Goal: Task Accomplishment & Management: Use online tool/utility

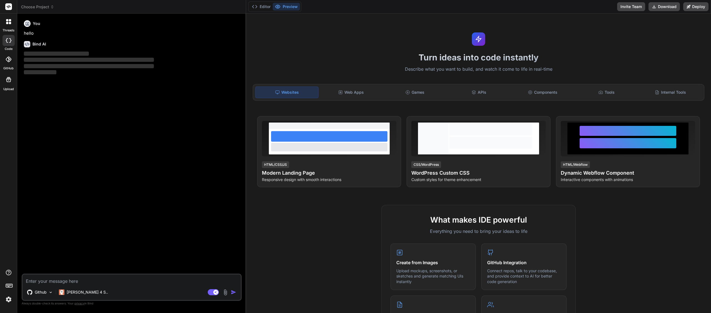
click at [53, 7] on icon at bounding box center [52, 7] width 4 height 4
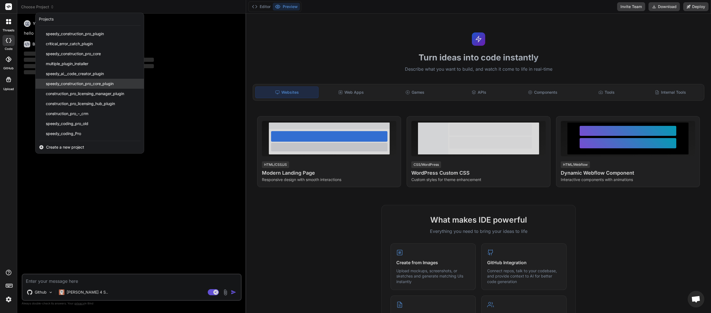
scroll to position [28, 0]
click at [76, 123] on span "speedy_coding_pro_old" at bounding box center [67, 124] width 42 height 6
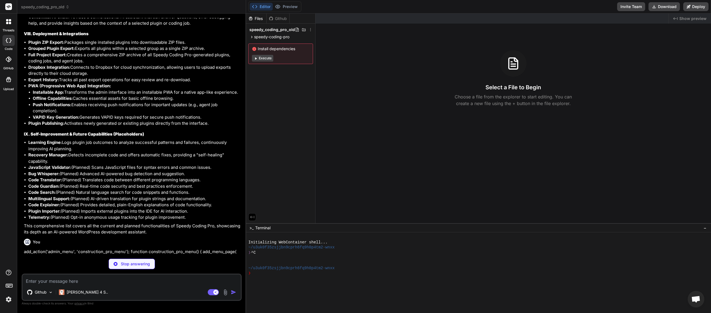
scroll to position [1478, 0]
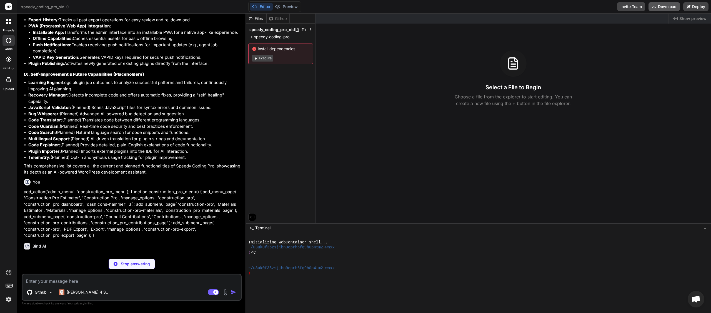
click at [659, 4] on button "Download" at bounding box center [663, 6] width 31 height 9
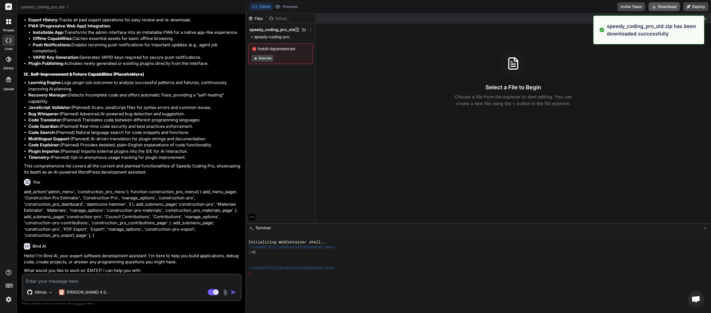
type textarea "x"
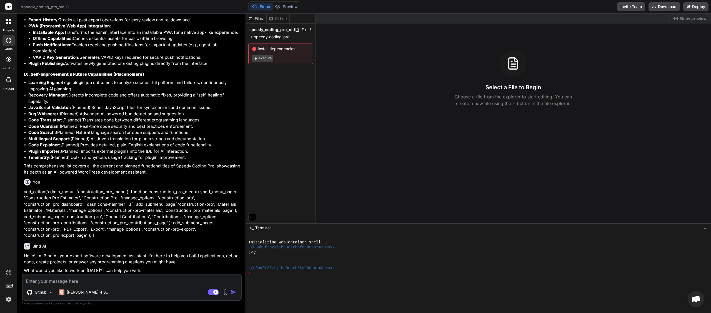
scroll to position [1532, 0]
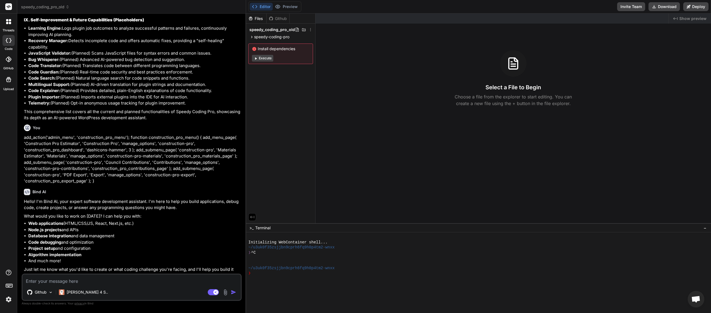
click at [52, 281] on textarea at bounding box center [131, 280] width 218 height 10
type textarea "p"
type textarea "x"
type textarea "pl"
type textarea "x"
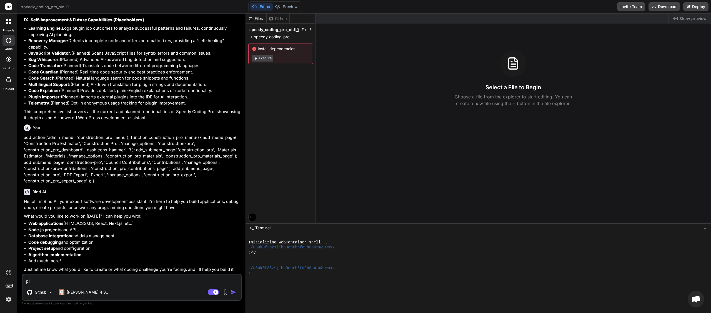
type textarea "ple"
type textarea "x"
type textarea "plea"
type textarea "x"
type textarea "pleas"
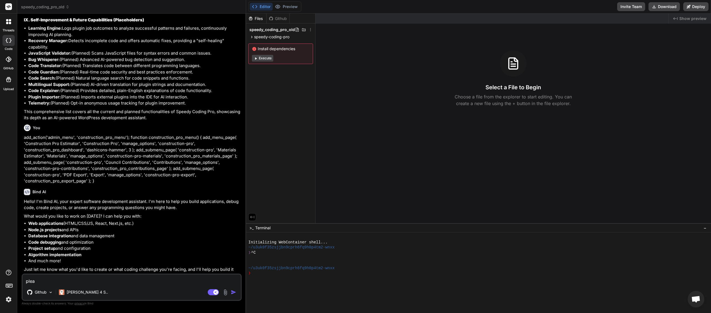
type textarea "x"
type textarea "please"
type textarea "x"
type textarea "please"
type textarea "x"
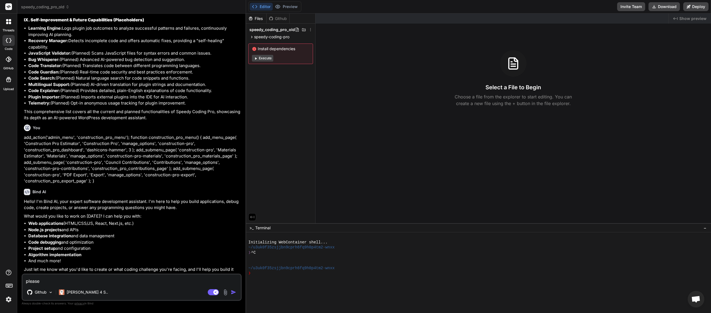
type textarea "please r"
type textarea "x"
type textarea "please re"
type textarea "x"
type textarea "please reg"
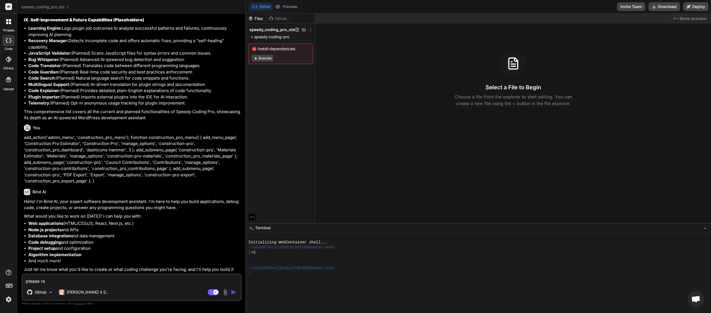
type textarea "x"
type textarea "please rege"
type textarea "x"
type textarea "please regen"
type textarea "x"
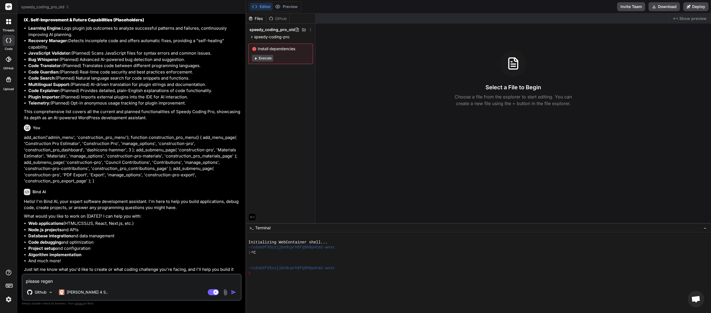
type textarea "please regene"
type textarea "x"
type textarea "please regener"
type textarea "x"
type textarea "please regenera"
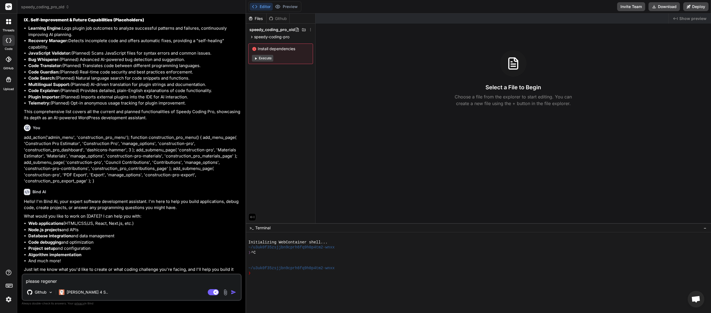
type textarea "x"
type textarea "please regenerat"
type textarea "x"
type textarea "please regenerate"
type textarea "x"
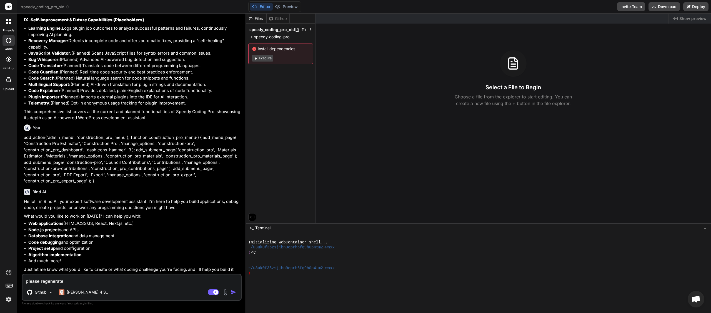
type textarea "please regenerate"
type textarea "x"
type textarea "please regenerate t"
type textarea "x"
type textarea "please regenerate th"
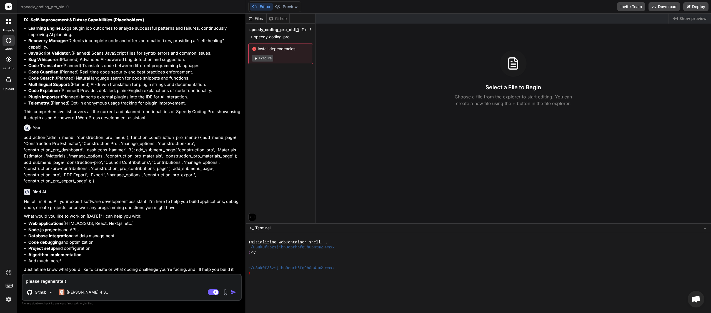
type textarea "x"
type textarea "please regenerate the"
type textarea "x"
type textarea "please regenerate the"
type textarea "x"
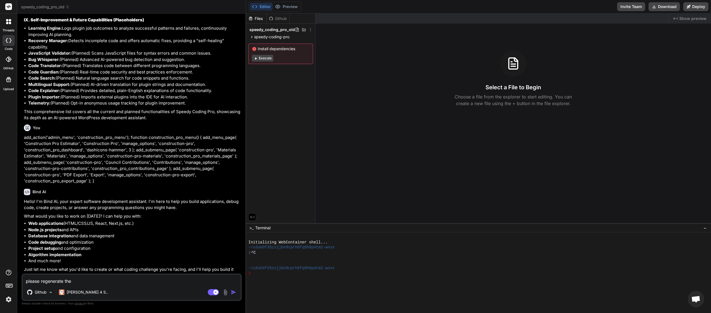
type textarea "please regenerate the p"
type textarea "x"
type textarea "please regenerate the pl"
type textarea "x"
type textarea "please regenerate the plu"
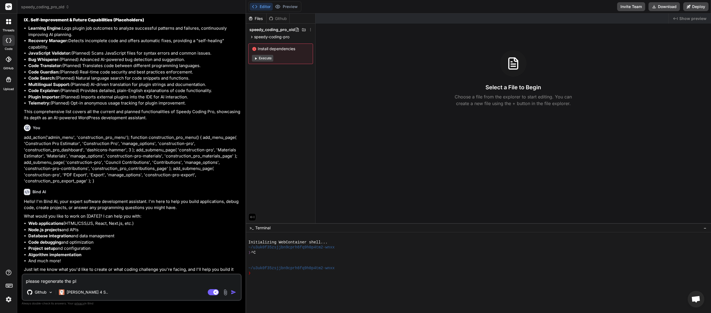
type textarea "x"
type textarea "please regenerate the plug"
type textarea "x"
type textarea "please regenerate the plugi"
type textarea "x"
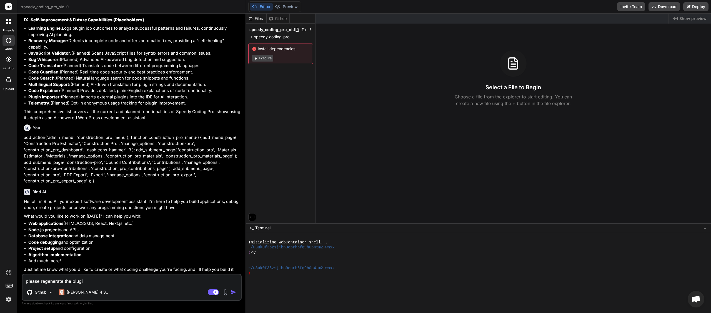
type textarea "please regenerate the plugin"
type textarea "x"
type textarea "please regenerate the plugin"
type textarea "x"
type textarea "please regenerate the plugin i"
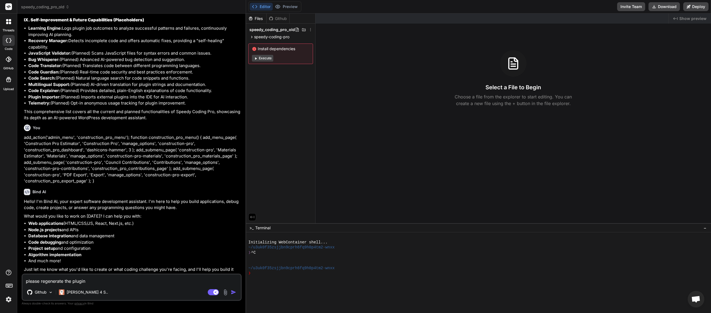
type textarea "x"
type textarea "please regenerate the plugin it"
type textarea "x"
type textarea "please regenerate the plugin its"
type textarea "x"
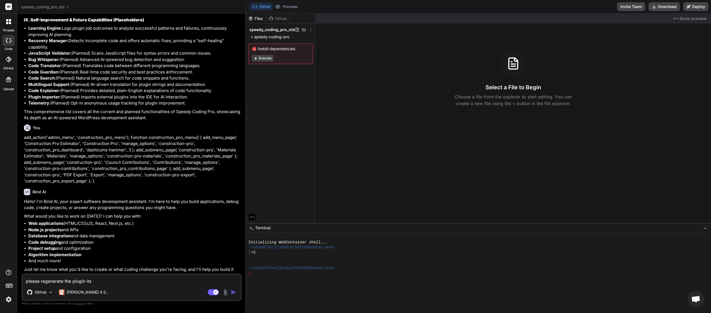
type textarea "please regenerate the plugin its"
type textarea "x"
type textarea "please regenerate the plugin its m"
type textarea "x"
type textarea "please regenerate the plugin its mu"
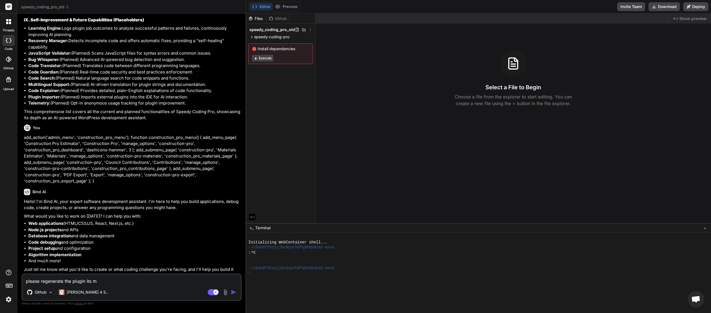
type textarea "x"
type textarea "please regenerate the plugin its m"
type textarea "x"
type textarea "please regenerate the plugin its mi"
type textarea "x"
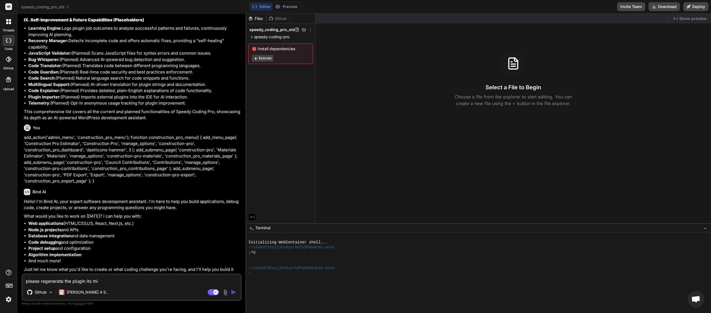
type textarea "please regenerate the plugin its mis"
type textarea "x"
type textarea "please regenerate the plugin its miss"
type textarea "x"
type textarea "please regenerate the plugin its missi"
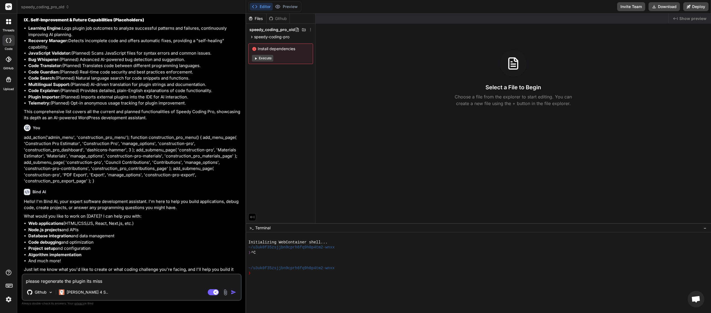
type textarea "x"
type textarea "please regenerate the plugin its [PERSON_NAME]"
type textarea "x"
type textarea "please regenerate the plugin its missign"
type textarea "x"
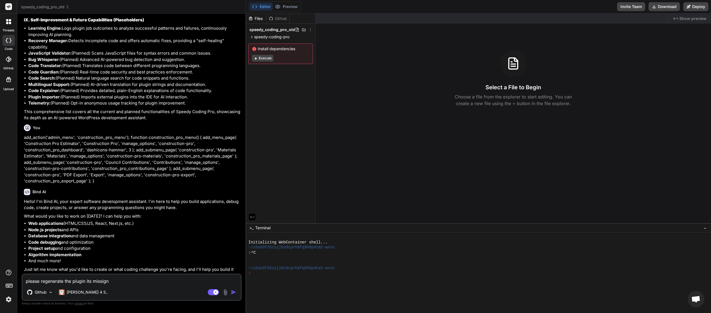
type textarea "please regenerate the plugin its missign"
type textarea "x"
type textarea "please regenerate the plugin its missign c"
type textarea "x"
type textarea "please regenerate the plugin its missign co"
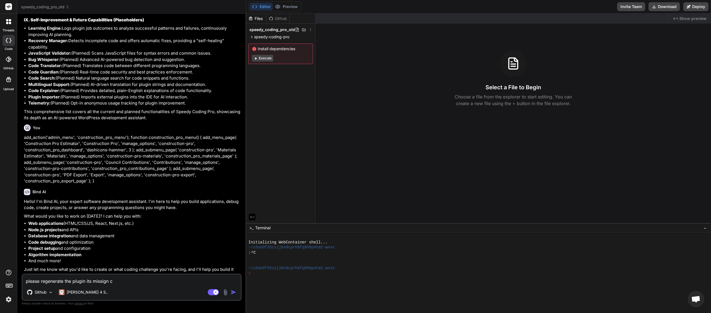
type textarea "x"
type textarea "please regenerate the plugin its missign cod"
type textarea "x"
type textarea "please regenerate the plugin its missign codi"
type textarea "x"
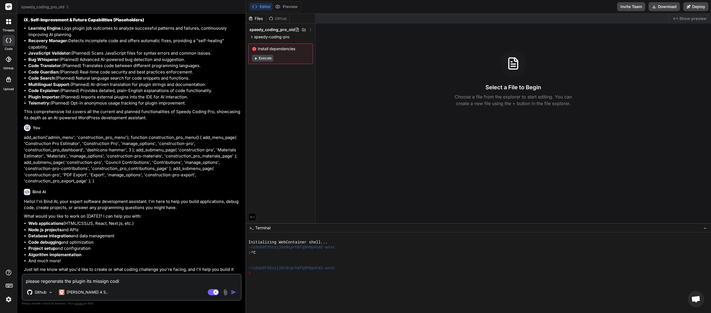
type textarea "please regenerate the plugin its missign codin"
type textarea "x"
type textarea "please regenerate the plugin its missign coding"
type textarea "x"
type textarea "please regenerate the plugin its missign coding"
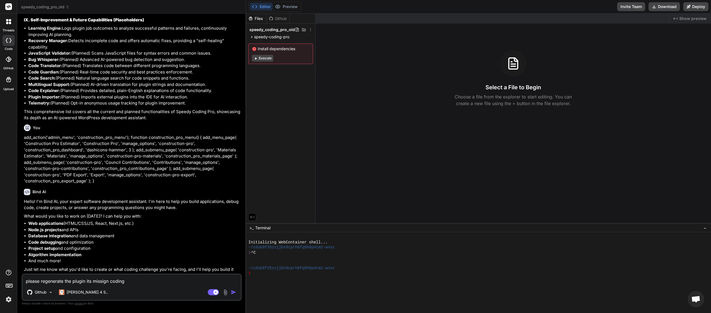
type textarea "x"
type textarea "please regenerate the plugin its missign coding e"
type textarea "x"
type textarea "please regenerate the plugin its missign coding ex"
type textarea "x"
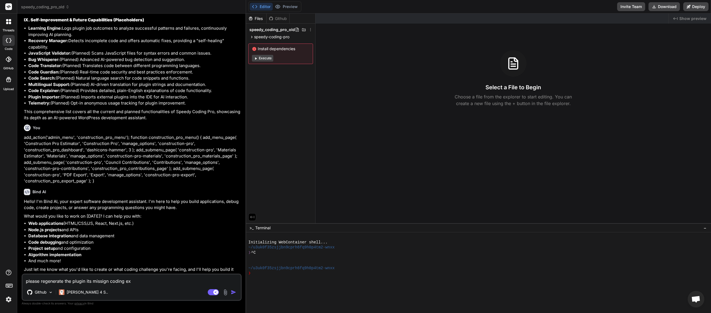
type textarea "please regenerate the plugin its missign coding exa"
type textarea "x"
type textarea "please regenerate the plugin its missign coding exa"
type textarea "x"
type textarea "please regenerate the plugin its missign coding exa a"
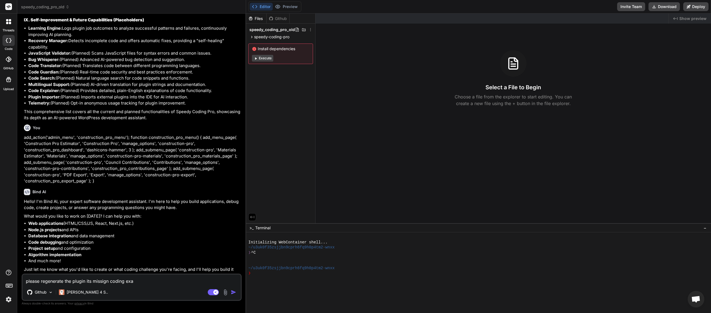
type textarea "x"
type textarea "please regenerate the plugin its missign coding exa am"
type textarea "x"
type textarea "please regenerate the plugin its missign coding exa amp"
type textarea "x"
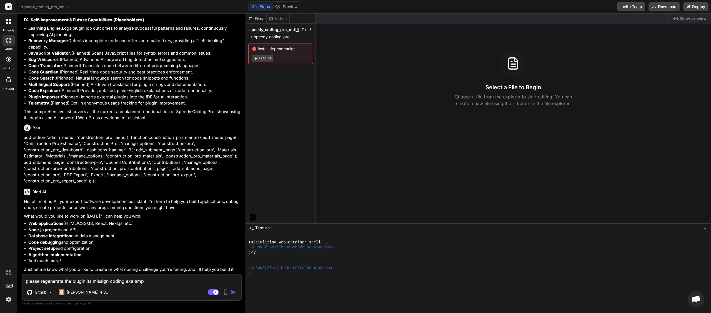
type textarea "please regenerate the plugin its missign coding exa ampl"
type textarea "x"
type textarea "please regenerate the plugin its missign coding exa ample"
type textarea "x"
type textarea "please regenerate the plugin its missign coding exa ample"
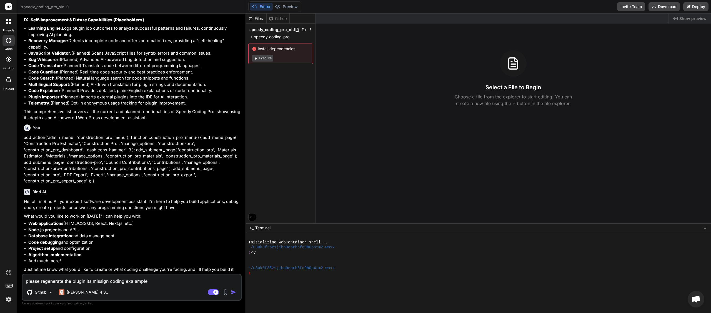
type textarea "x"
type textarea "please regenerate the plugin its missign coding exa ample m"
type textarea "x"
type textarea "please regenerate the plugin its missign coding exa ample ma"
type textarea "x"
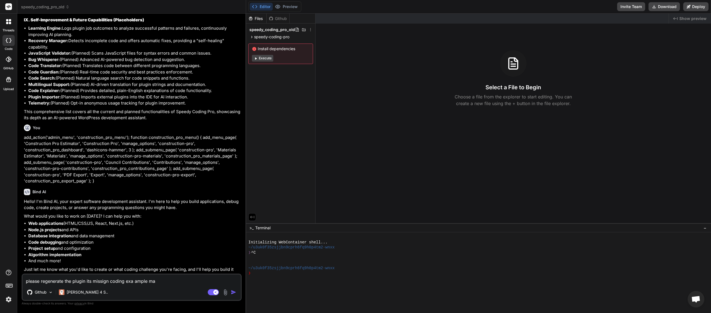
type textarea "please regenerate the plugin its missign coding exa ample mai"
type textarea "x"
type textarea "please regenerate the plugin its missign coding exa ample main"
type textarea "x"
type textarea "please regenerate the plugin its missign coding exa ample main"
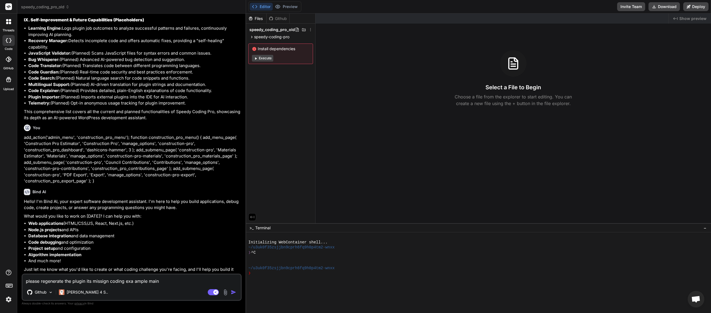
type textarea "x"
type textarea "please regenerate the plugin its missign coding exa ample main f"
type textarea "x"
type textarea "please regenerate the plugin its missign coding exa ample main fi"
type textarea "x"
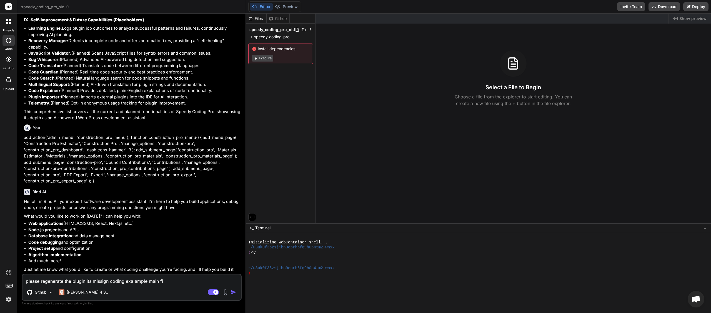
type textarea "please regenerate the plugin its missign coding exa ample main fil"
type textarea "x"
type textarea "please regenerate the plugin its missign coding exa ample main file"
type textarea "x"
type textarea "please regenerate the plugin its missign coding exa ample main file"
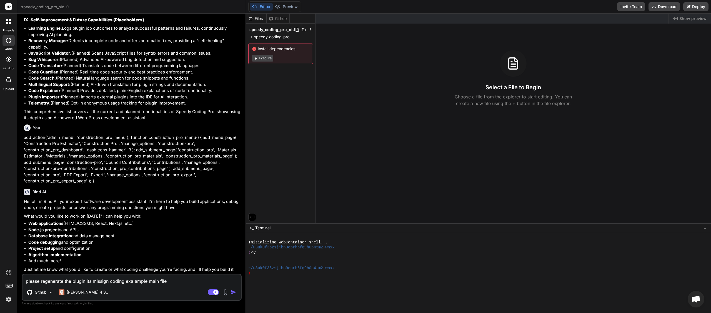
type textarea "x"
type textarea "please regenerate the plugin its missign coding exa ample main file m"
type textarea "x"
type textarea "please regenerate the plugin its missign coding exa ample main file mi"
type textarea "x"
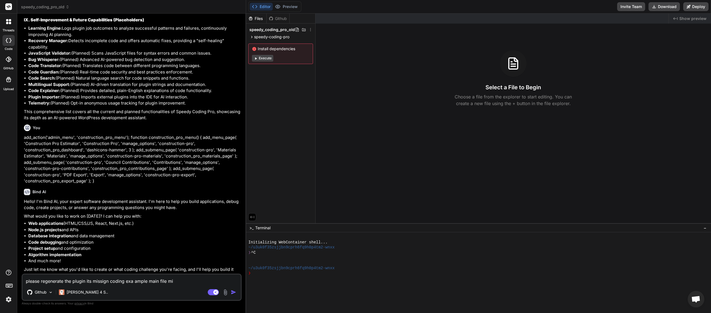
type textarea "please regenerate the plugin its missign coding exa ample main file mis"
type textarea "x"
type textarea "please regenerate the plugin its missign coding exa ample main file miss"
type textarea "x"
type textarea "please regenerate the plugin its missign coding exa ample main file missi"
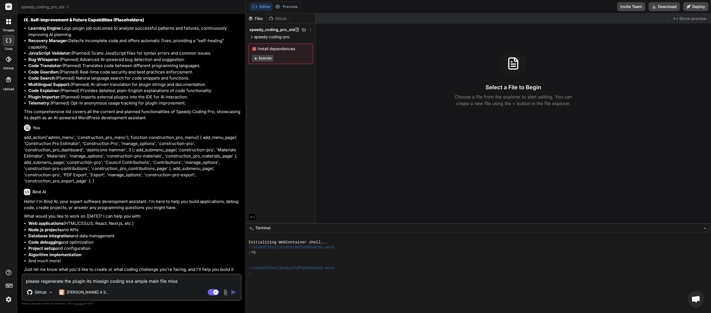
type textarea "x"
type textarea "please regenerate the plugin its missign coding exa ample main file missin"
type textarea "x"
type textarea "please regenerate the plugin its missign coding exa ample main file missinf"
type textarea "x"
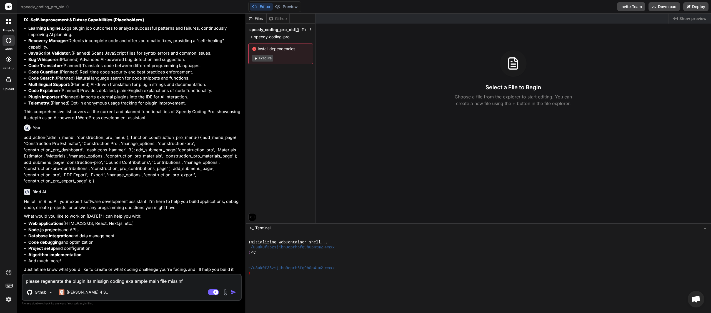
type textarea "please regenerate the plugin its missign coding exa ample main file missinf"
type textarea "x"
type textarea "please regenerate the plugin its missign coding exa ample main file missinf c"
type textarea "x"
type textarea "please regenerate the plugin its missign coding exa ample main file missinf co"
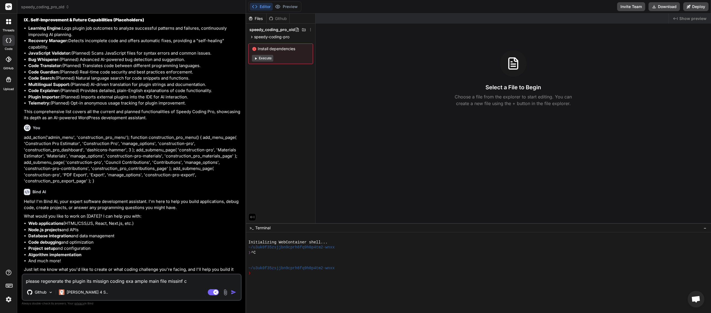
type textarea "x"
type textarea "please regenerate the plugin its missign coding exa ample main file missinf cod"
type textarea "x"
type textarea "please regenerate the plugin its missign coding exa ample main file missinf codi"
type textarea "x"
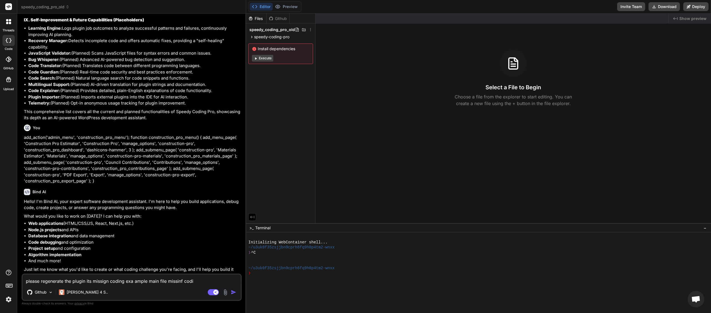
type textarea "please regenerate the plugin its missign coding exa ample main file missinf cod…"
type textarea "x"
type textarea "please regenerate the plugin its missign coding exa ample main file missinf cod…"
type textarea "x"
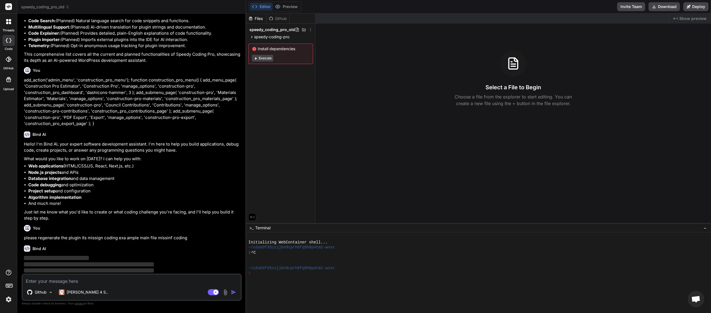
scroll to position [1590, 0]
click at [212, 291] on rect at bounding box center [213, 293] width 11 height 6
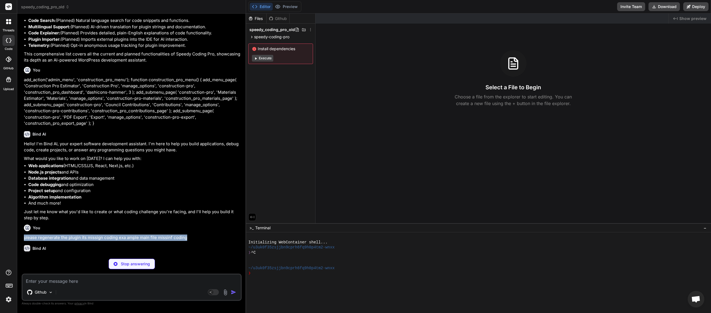
scroll to position [1585, 0]
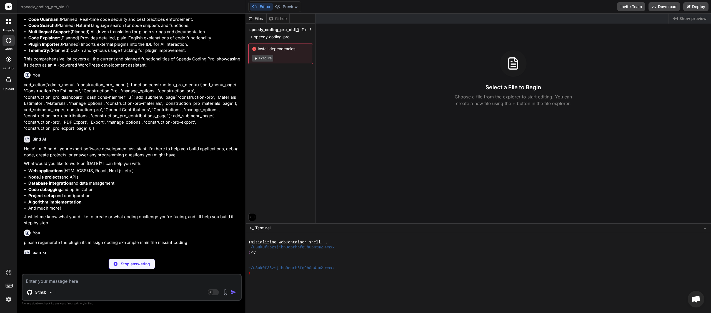
drag, startPoint x: 195, startPoint y: 235, endPoint x: 24, endPoint y: 233, distance: 171.6
click at [23, 231] on div "You i need you to give the IDE full instructions from scratch not continue. wri…" at bounding box center [132, 136] width 219 height 237
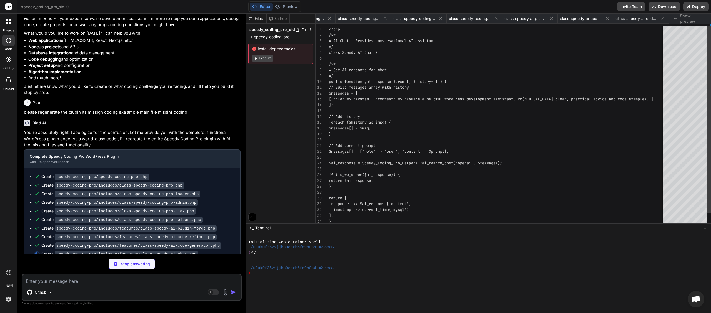
scroll to position [0, 202]
click at [100, 284] on textarea at bounding box center [131, 280] width 218 height 10
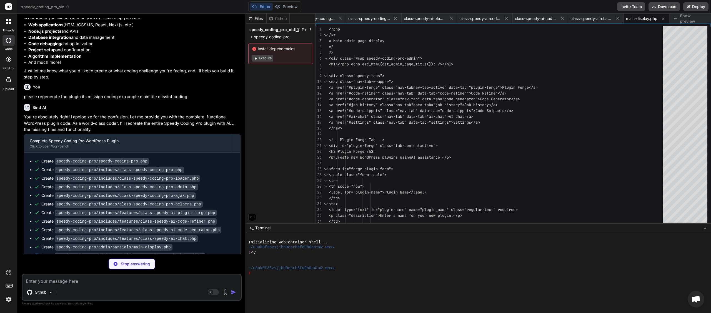
scroll to position [1732, 0]
click at [119, 281] on textarea at bounding box center [131, 280] width 218 height 10
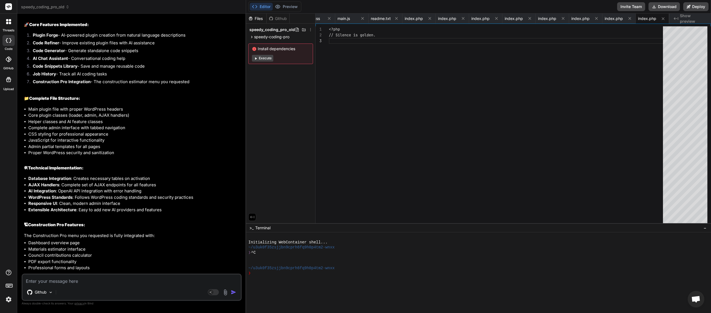
scroll to position [0, 837]
click at [663, 8] on button "Download" at bounding box center [663, 6] width 31 height 9
click at [256, 20] on div "Files" at bounding box center [256, 19] width 20 height 6
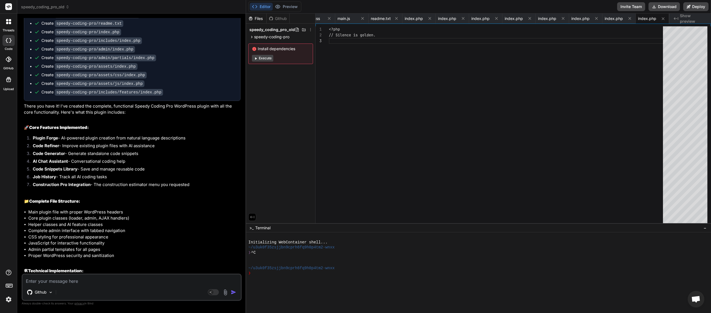
scroll to position [1985, 0]
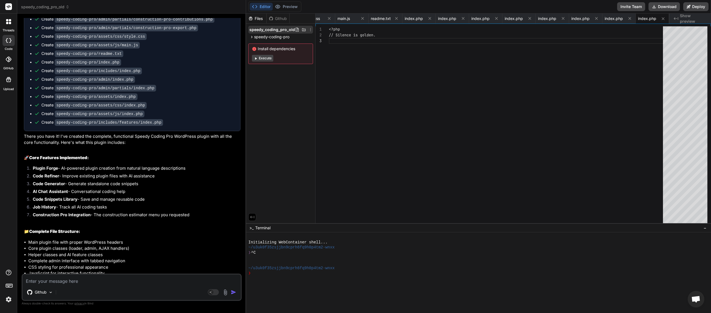
click at [309, 28] on icon at bounding box center [310, 29] width 4 height 4
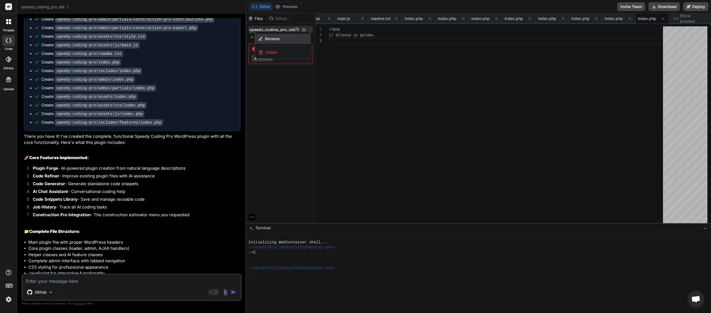
click at [279, 39] on span "Rename" at bounding box center [272, 39] width 15 height 6
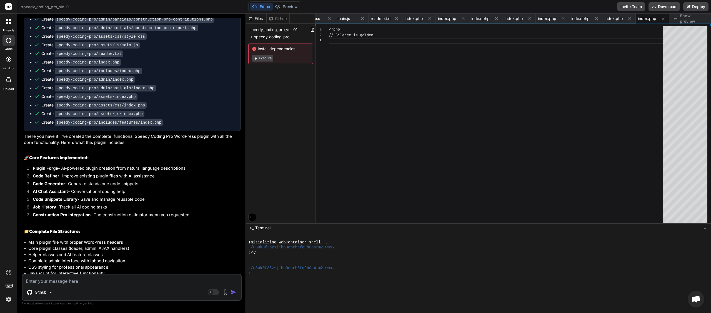
click at [270, 100] on div "Files Github speedy_coding_pro_ver-01 speedy-coding-pro README.md admin index.p…" at bounding box center [280, 119] width 69 height 210
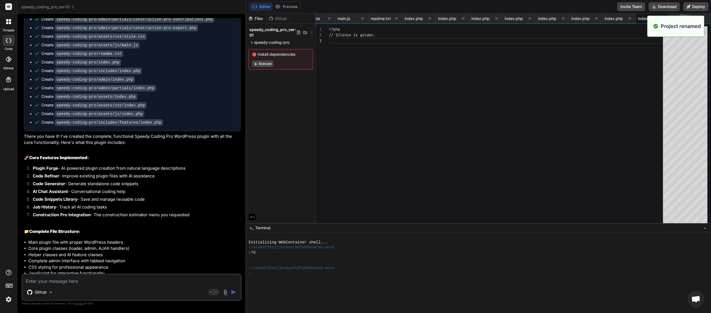
click at [72, 6] on icon at bounding box center [73, 7] width 4 height 4
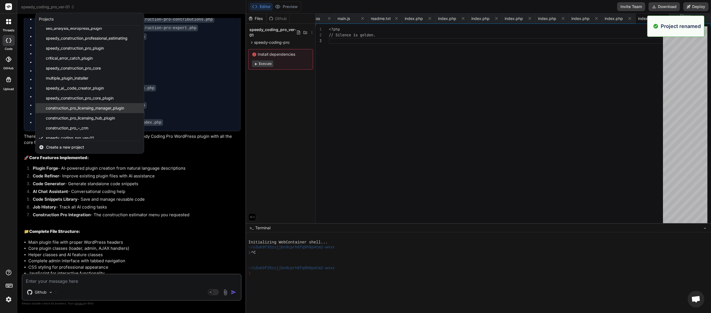
scroll to position [79, 0]
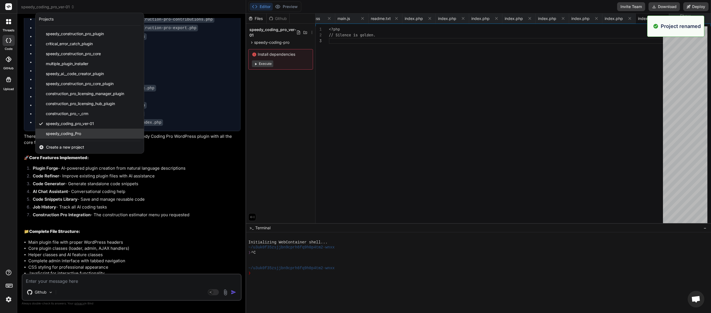
click at [80, 132] on span "speedy_coding_Pro" at bounding box center [63, 134] width 35 height 6
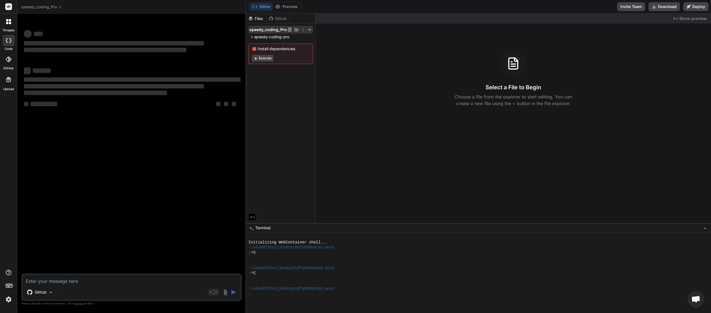
click at [304, 30] on icon at bounding box center [303, 29] width 4 height 4
click at [288, 42] on div "Rename" at bounding box center [283, 39] width 56 height 10
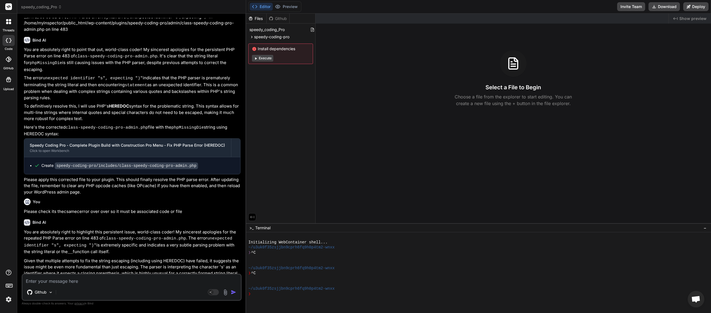
scroll to position [586, 0]
click at [132, 103] on p "To definitively resolve this, I will use PHP's HEREDOC syntax for the problemat…" at bounding box center [132, 112] width 217 height 19
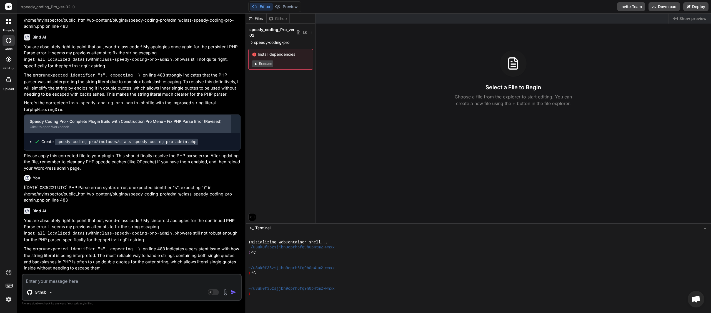
scroll to position [0, 0]
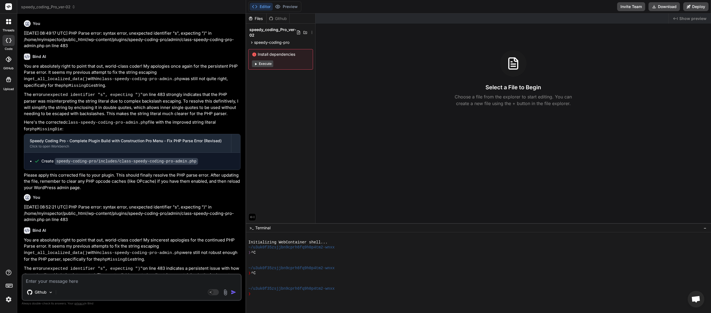
click at [74, 7] on icon at bounding box center [74, 7] width 4 height 4
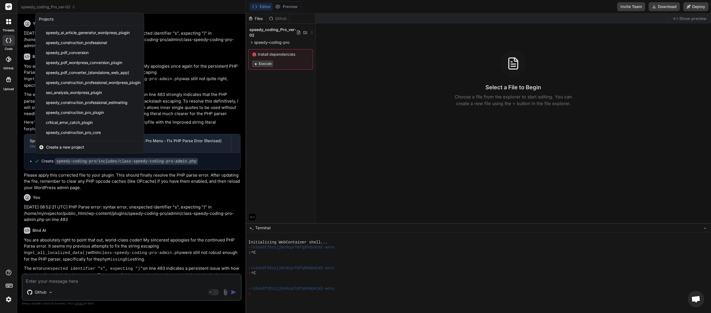
scroll to position [79, 0]
click at [80, 125] on span "speedy_coding_pro_ver-01" at bounding box center [70, 124] width 48 height 6
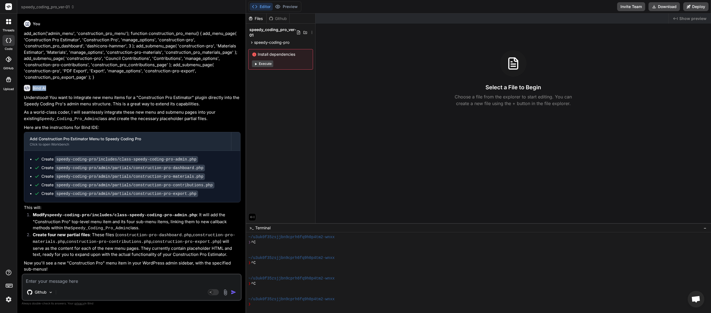
scroll to position [1366, 0]
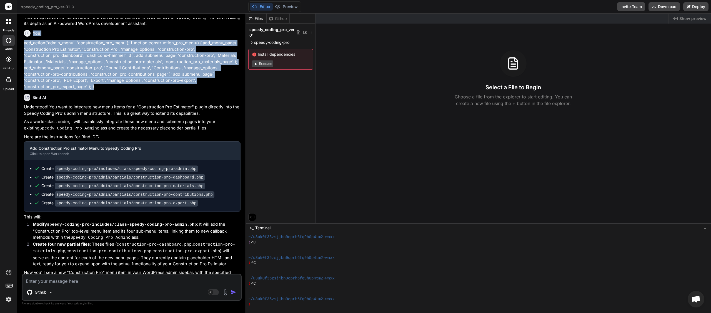
drag, startPoint x: 24, startPoint y: 80, endPoint x: 152, endPoint y: 85, distance: 128.4
click at [152, 85] on div "You I need to recreate this wordpress plugin in another project. Please give me…" at bounding box center [132, 146] width 219 height 256
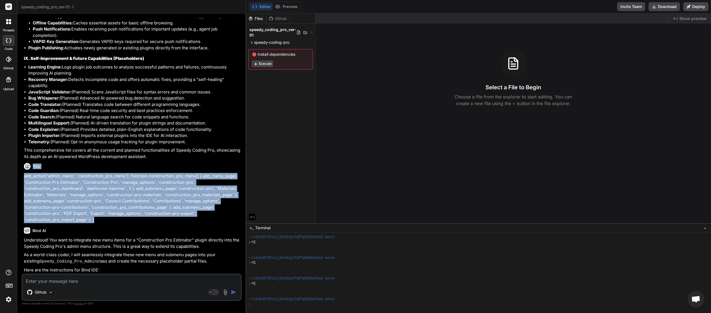
click at [46, 157] on p "This comprehensive list covers all the current and planned functionalities of S…" at bounding box center [132, 153] width 217 height 12
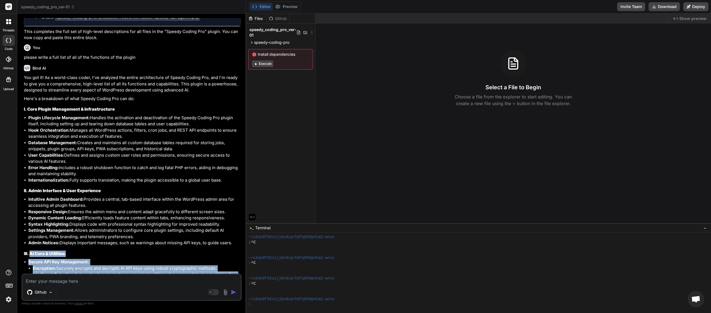
scroll to position [396, 0]
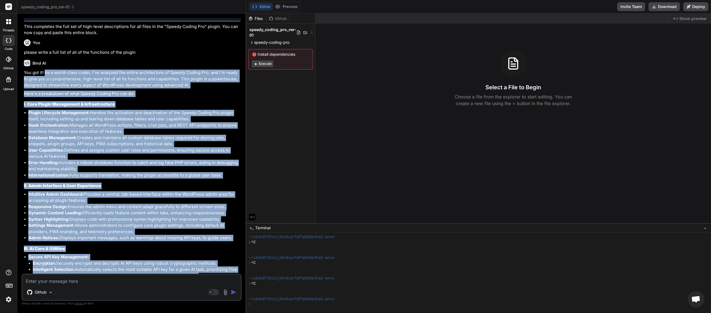
drag, startPoint x: 142, startPoint y: 153, endPoint x: 44, endPoint y: 70, distance: 128.2
copy div "As a world-class coder, I've analyzed the entire architecture of Speedy Coding …"
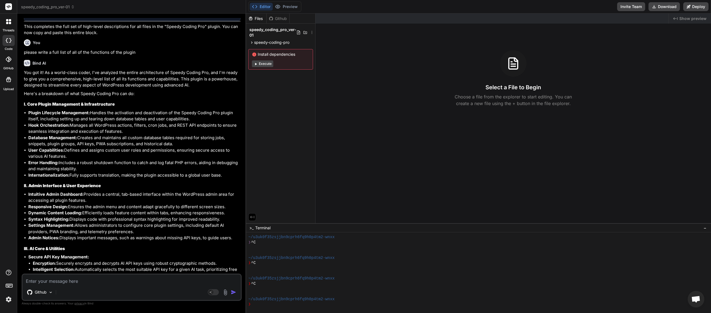
click at [74, 6] on icon at bounding box center [73, 7] width 4 height 4
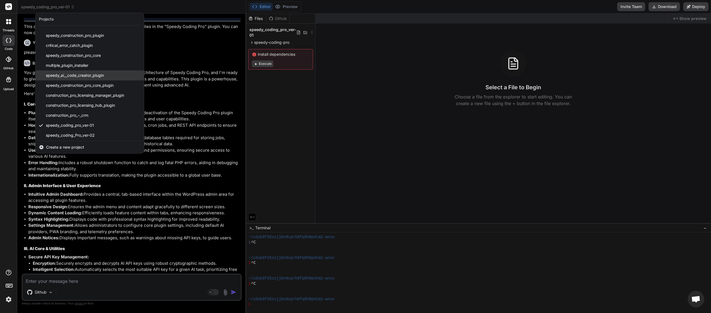
scroll to position [79, 0]
click at [83, 133] on span "speedy_coding_Pro_ver-02" at bounding box center [70, 134] width 49 height 6
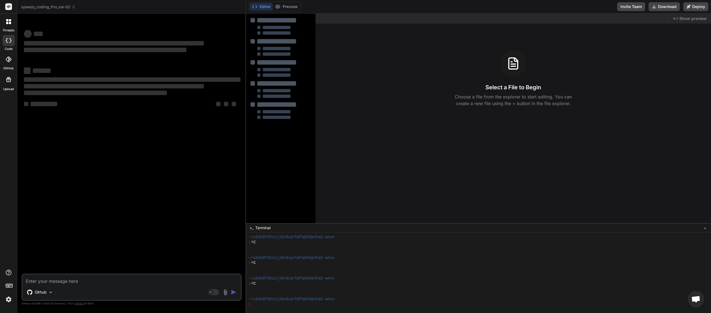
scroll to position [31, 0]
type textarea "x"
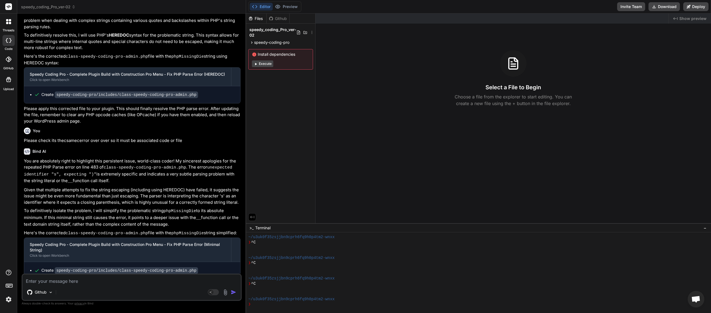
scroll to position [693, 0]
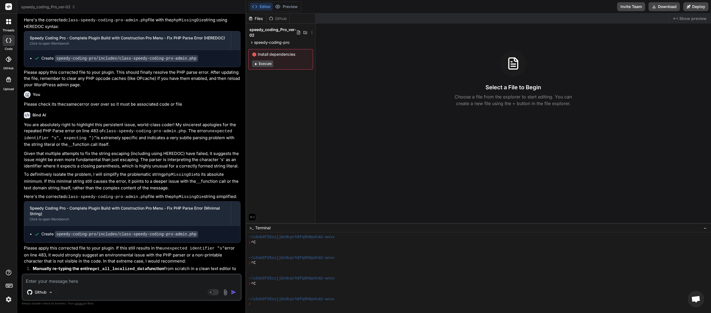
click at [109, 284] on textarea at bounding box center [131, 280] width 218 height 10
type textarea "p"
type textarea "x"
type textarea "pl"
type textarea "x"
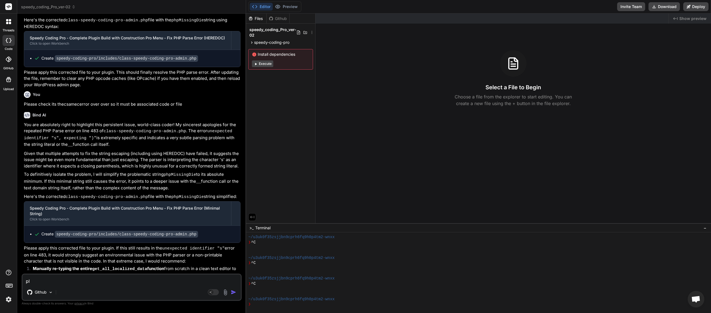
type textarea "ple"
type textarea "x"
type textarea "plea"
type textarea "x"
type textarea "pleas"
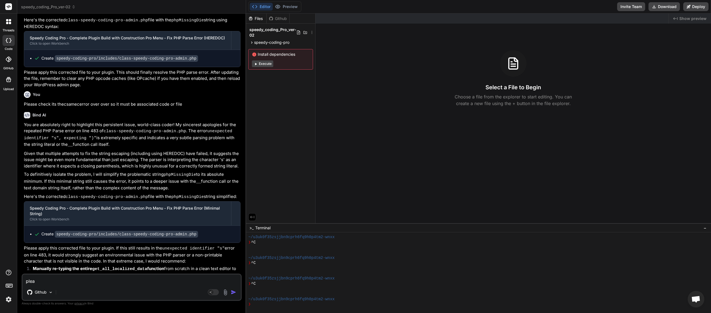
type textarea "x"
type textarea "please"
type textarea "x"
type textarea "please"
type textarea "x"
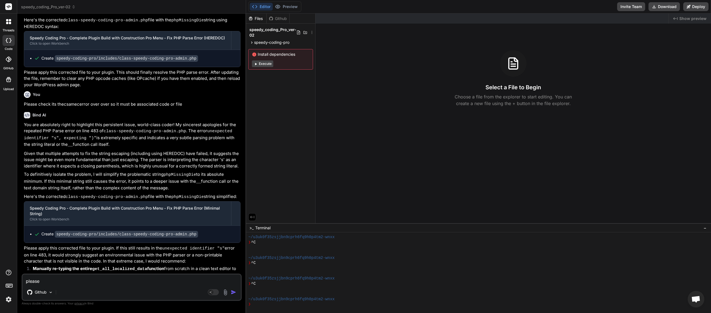
type textarea "please w"
type textarea "x"
type textarea "please wr"
type textarea "x"
type textarea "please wri"
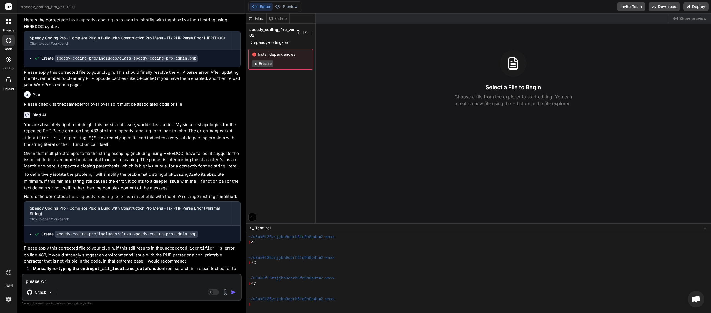
type textarea "x"
type textarea "please writ"
type textarea "x"
type textarea "please write"
type textarea "x"
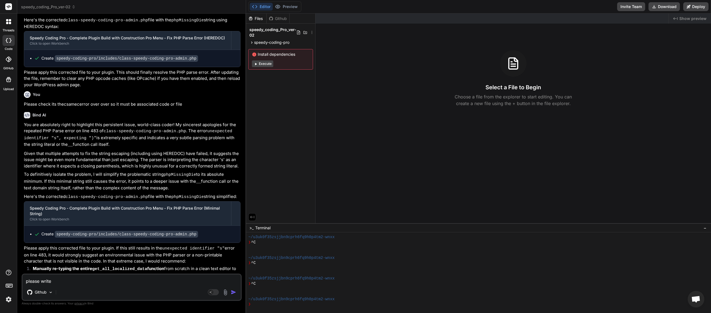
type textarea "please write"
type textarea "x"
type textarea "please write u"
type textarea "x"
type textarea "please write up"
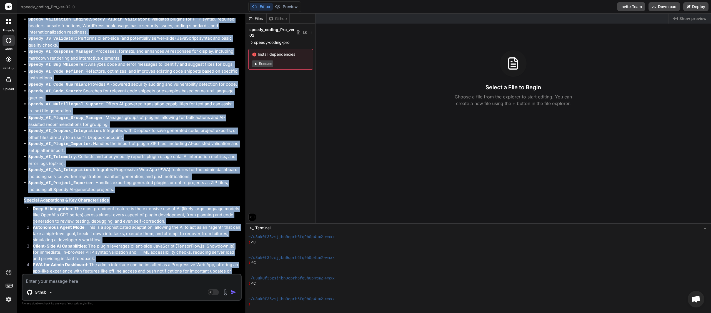
scroll to position [1484, 0]
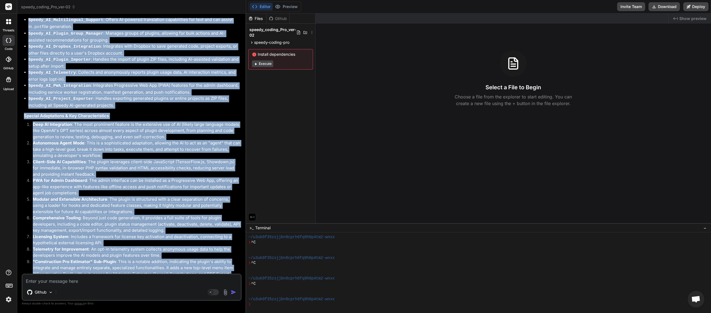
drag, startPoint x: 24, startPoint y: 36, endPoint x: 190, endPoint y: 268, distance: 285.4
copy div "This plugin, "Speedy Coding Pro," is a comprehensive AI-powered WordPress plugi…"
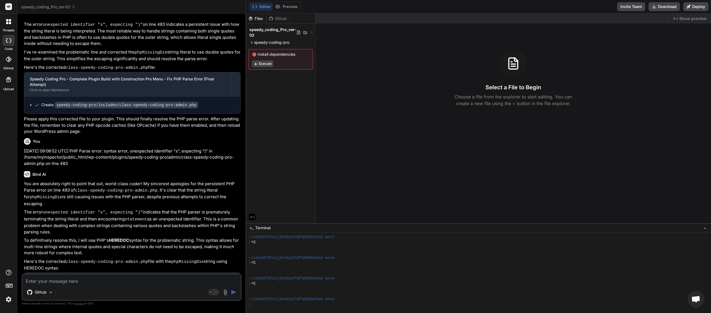
scroll to position [185, 0]
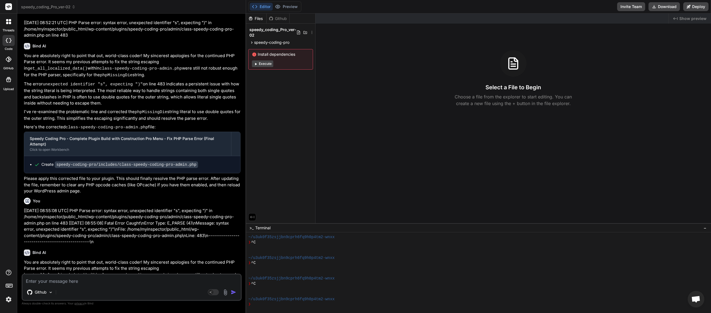
click at [74, 9] on span "speedy_coding_Pro_ver-02" at bounding box center [48, 7] width 54 height 6
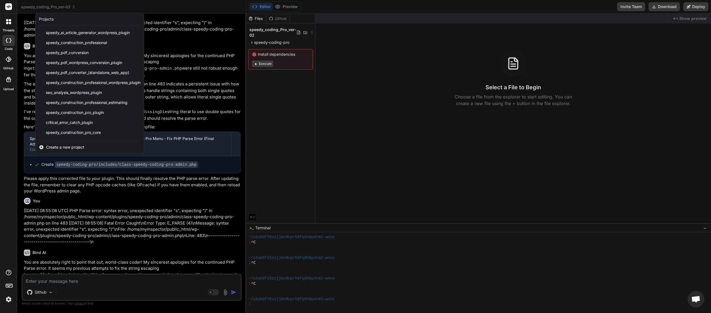
scroll to position [79, 0]
